Goal: Transaction & Acquisition: Subscribe to service/newsletter

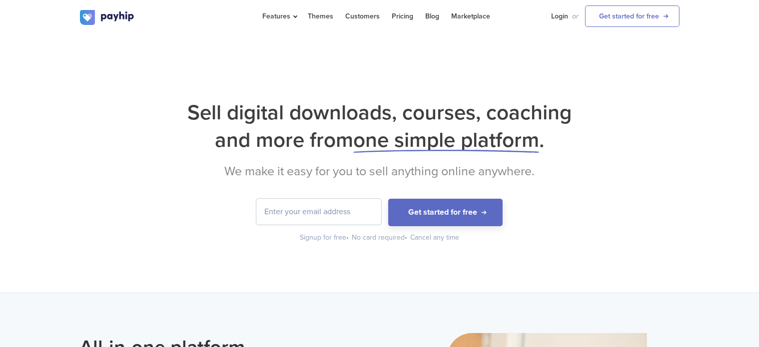
click at [346, 210] on input "email" at bounding box center [318, 212] width 125 height 26
click at [426, 208] on button "Get started for free" at bounding box center [445, 212] width 114 height 27
click at [341, 220] on input "email" at bounding box center [318, 212] width 125 height 26
click at [551, 59] on div "Sell digital downloads, courses, coaching and more from one simple platform . W…" at bounding box center [379, 163] width 759 height 259
click at [484, 68] on div "Sell digital downloads, courses, coaching and more from one simple platform . W…" at bounding box center [379, 163] width 759 height 259
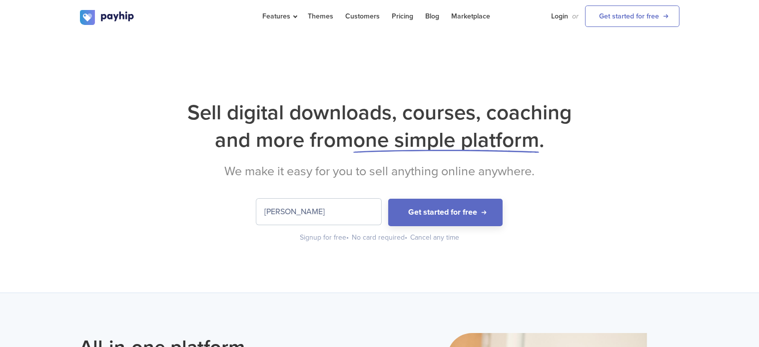
click at [348, 209] on input "[PERSON_NAME]" at bounding box center [318, 212] width 125 height 26
click at [561, 17] on link "Login" at bounding box center [560, 16] width 17 height 32
click at [350, 207] on input "[PERSON_NAME]" at bounding box center [318, 212] width 125 height 26
type input "[EMAIL_ADDRESS][DOMAIN_NAME]"
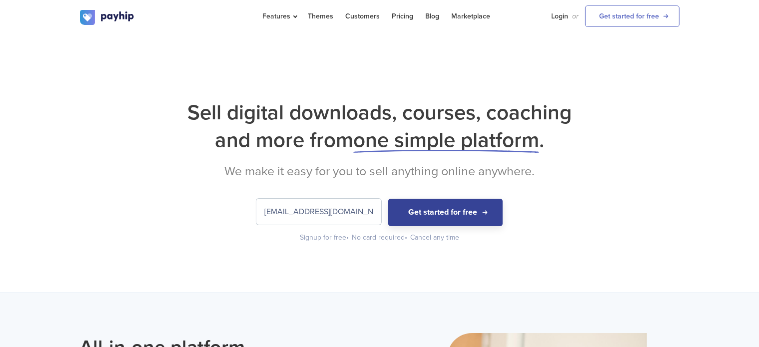
click at [447, 199] on div "Sell digital downloads, courses, coaching and more from one simple platform . W…" at bounding box center [380, 171] width 600 height 144
click at [447, 202] on button "Get started for free" at bounding box center [445, 212] width 114 height 27
